Goal: Navigation & Orientation: Find specific page/section

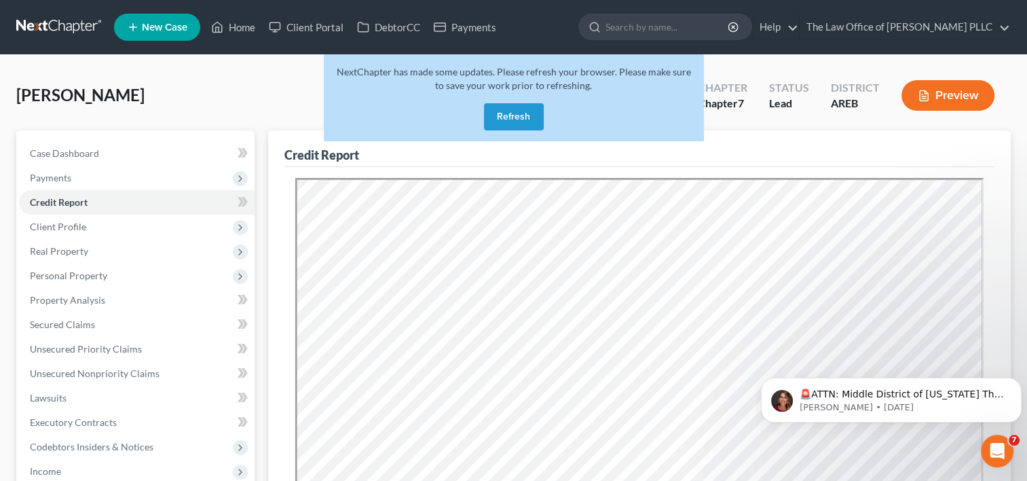
click at [506, 109] on button "Refresh" at bounding box center [514, 116] width 60 height 27
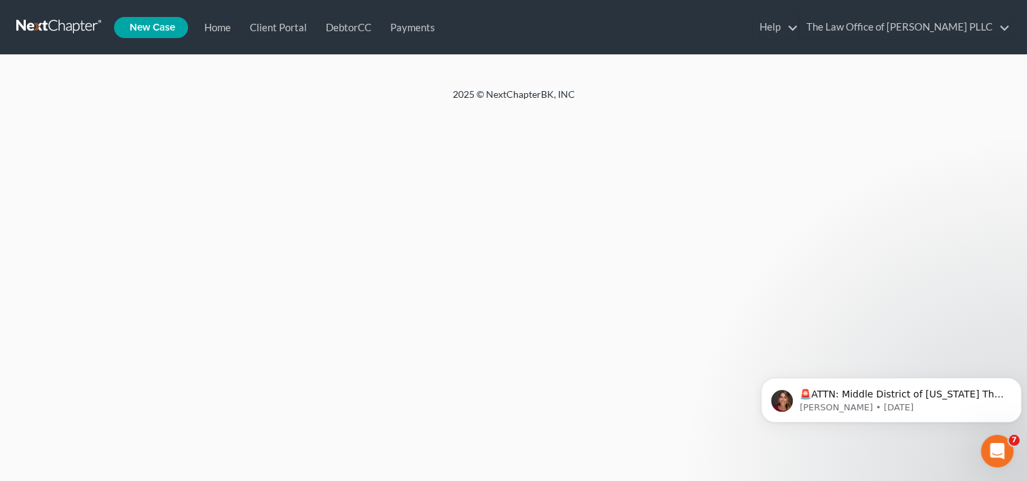
click at [0, 0] on link "Home" at bounding box center [0, 0] width 0 height 0
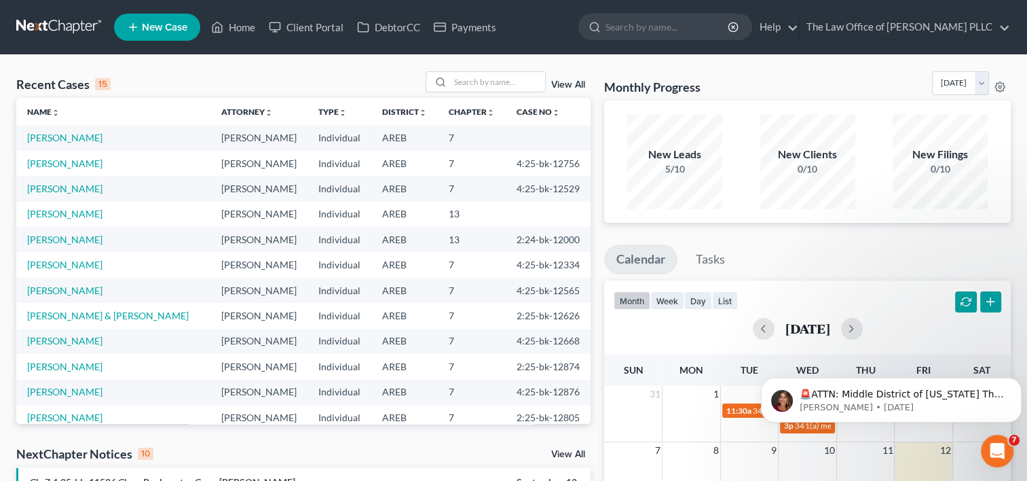
click at [563, 81] on link "View All" at bounding box center [568, 85] width 34 height 10
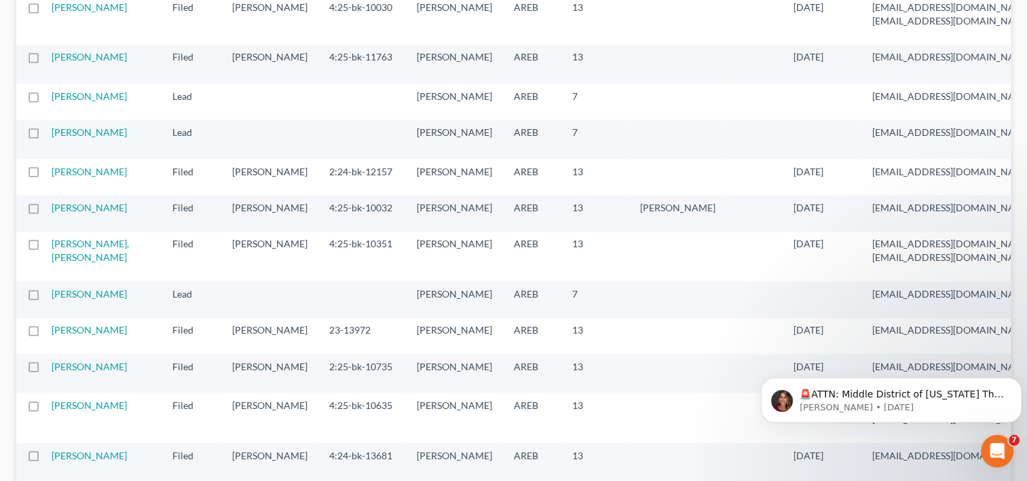
scroll to position [1172, 0]
click at [98, 62] on link "Harris, Labon" at bounding box center [89, 56] width 75 height 12
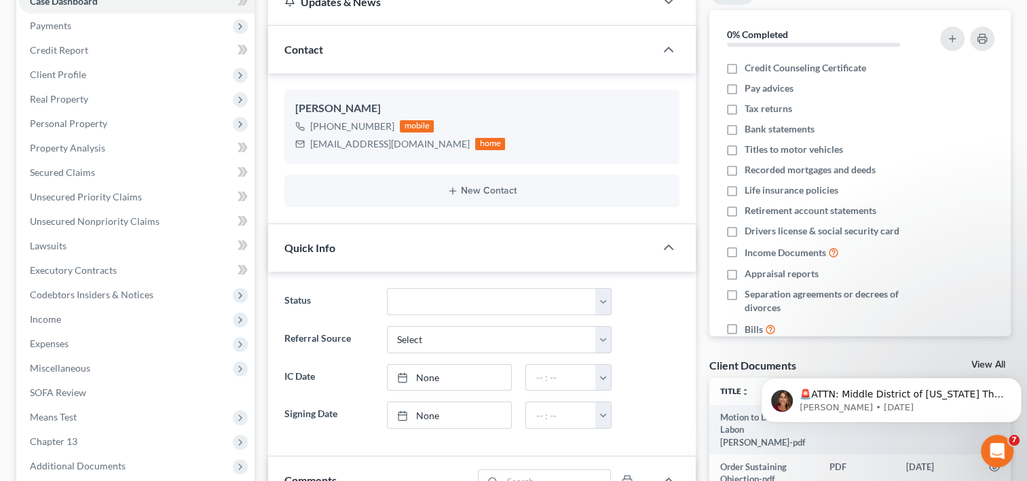
scroll to position [148, 0]
